Goal: Task Accomplishment & Management: Manage account settings

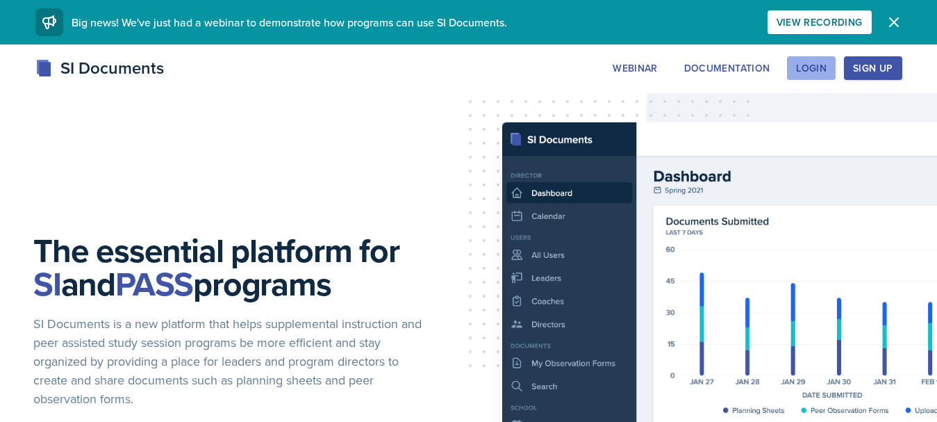
click at [797, 68] on div "Login" at bounding box center [811, 68] width 31 height 11
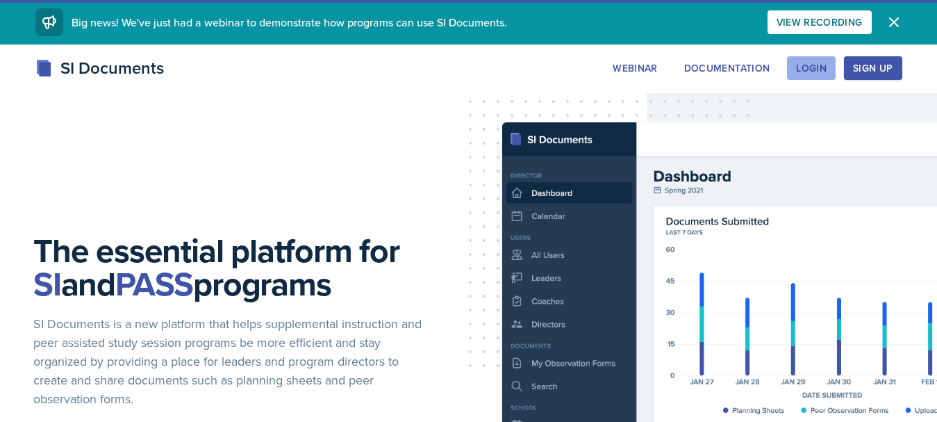
click at [811, 69] on div "Login" at bounding box center [811, 68] width 31 height 11
click at [813, 76] on button "Login" at bounding box center [811, 68] width 49 height 24
click at [810, 74] on div "Login" at bounding box center [811, 68] width 31 height 11
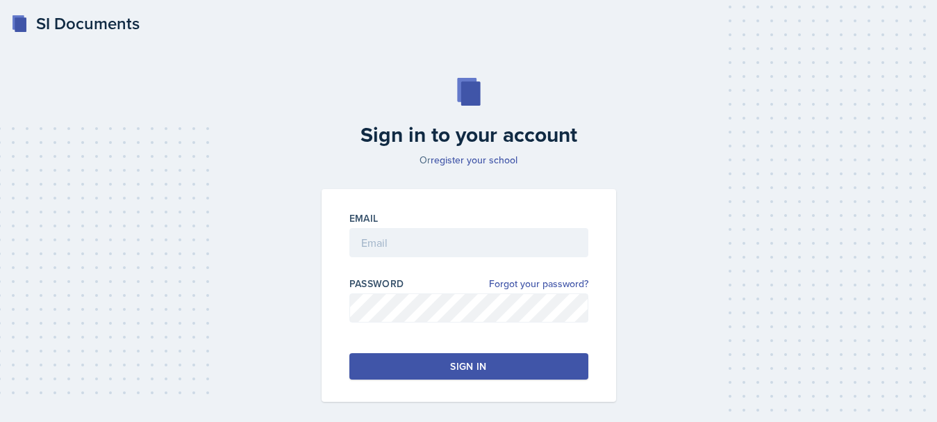
click at [448, 232] on div "Email" at bounding box center [468, 241] width 239 height 60
click at [448, 242] on input "email" at bounding box center [468, 242] width 239 height 29
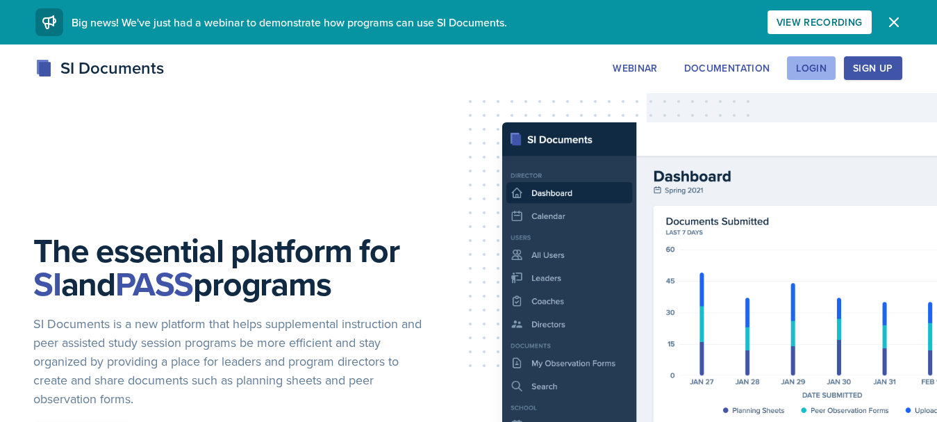
click at [820, 73] on div "Login" at bounding box center [811, 68] width 31 height 11
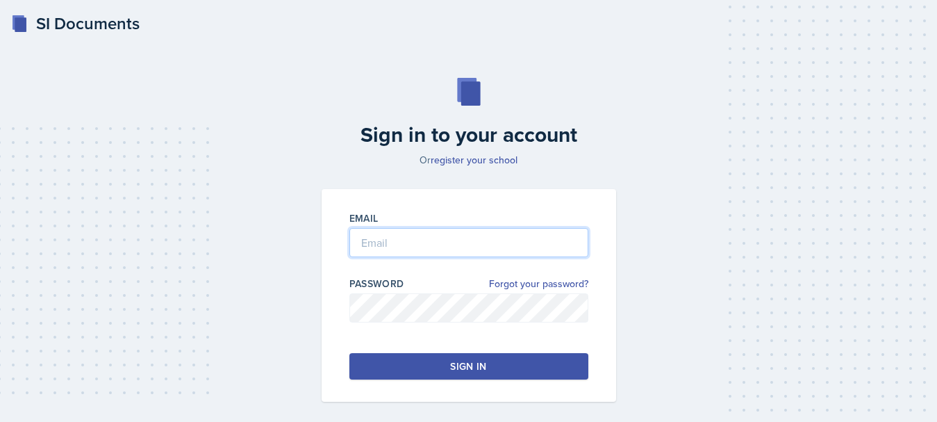
click at [393, 245] on input "email" at bounding box center [468, 242] width 239 height 29
type input "dlower20@students.kennesaw.edu"
click at [467, 365] on div "Sign in" at bounding box center [468, 366] width 36 height 14
click at [508, 362] on button "Sign in" at bounding box center [468, 366] width 239 height 26
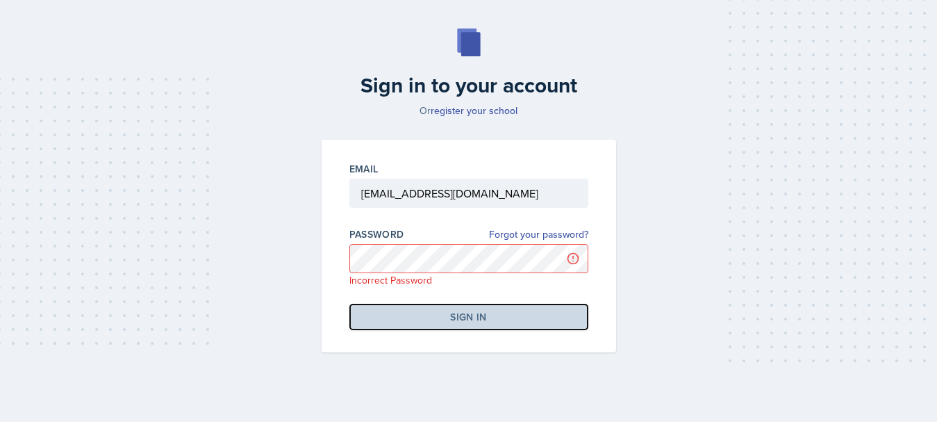
scroll to position [58, 0]
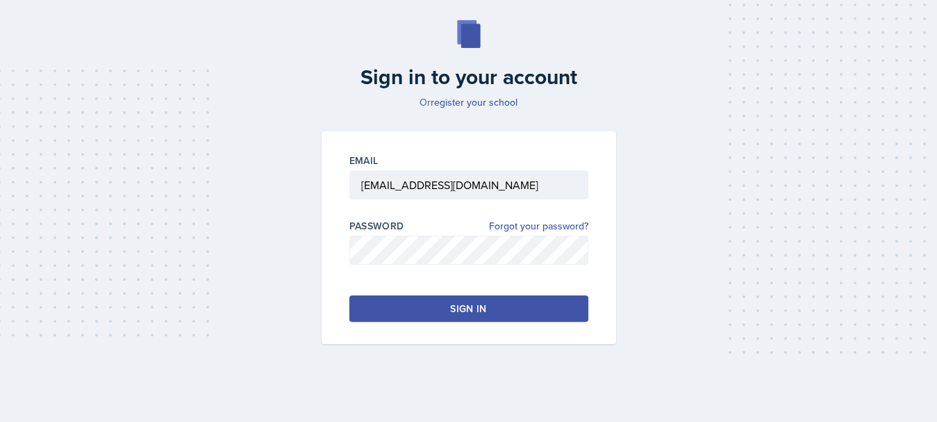
click at [417, 308] on button "Sign in" at bounding box center [468, 308] width 239 height 26
